Goal: Find specific page/section: Find specific page/section

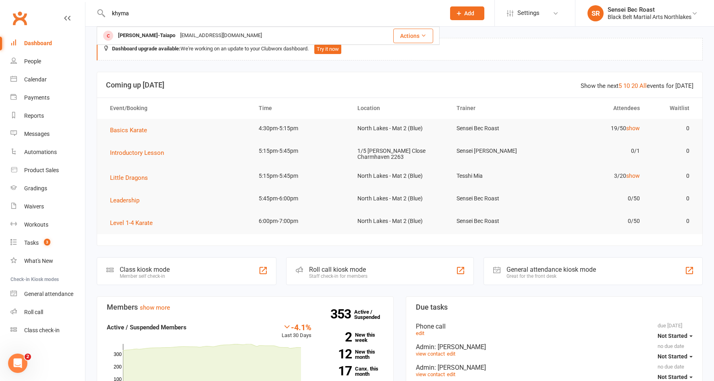
type input "khyma"
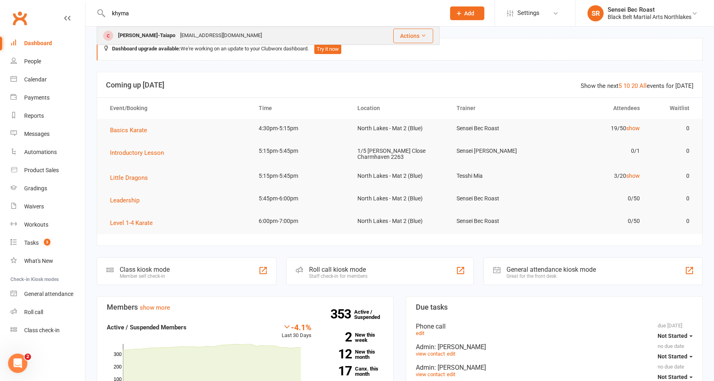
click at [166, 39] on div "[PERSON_NAME]-Taiapo" at bounding box center [147, 36] width 62 height 12
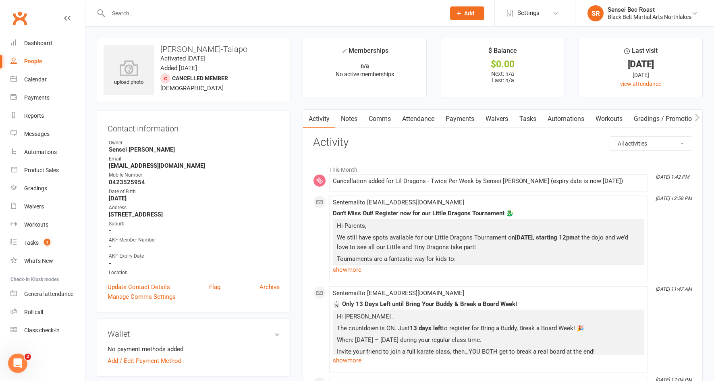
click at [357, 118] on link "Notes" at bounding box center [349, 119] width 28 height 19
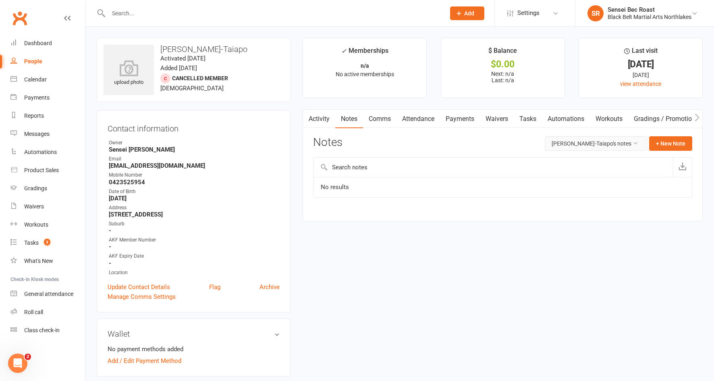
click at [622, 142] on button "[PERSON_NAME]-Taiapo's notes" at bounding box center [596, 143] width 102 height 15
click at [595, 178] on link "All family notes" at bounding box center [591, 178] width 100 height 16
